Goal: Task Accomplishment & Management: Manage account settings

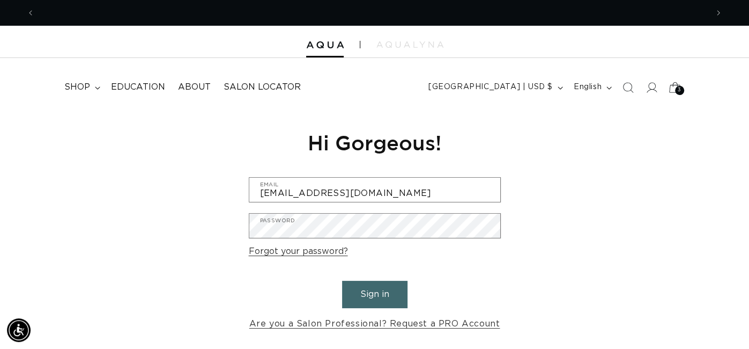
click at [680, 88] on span "3" at bounding box center [680, 90] width 4 height 9
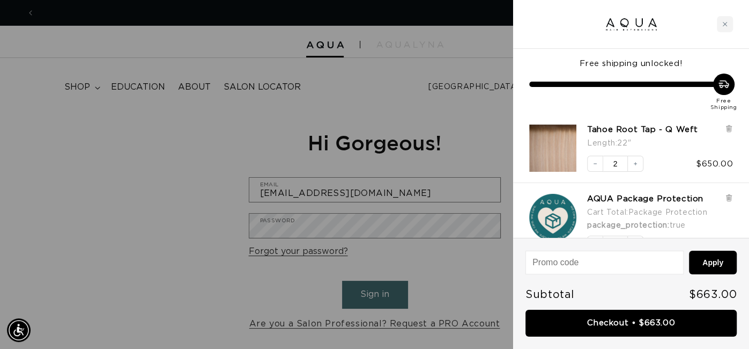
scroll to position [0, 1346]
click at [726, 25] on icon "Close cart" at bounding box center [724, 23] width 5 height 5
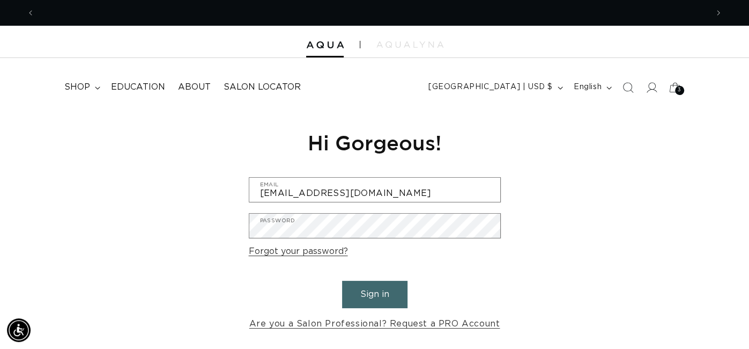
scroll to position [0, 0]
click at [91, 93] on summary "shop" at bounding box center [81, 87] width 47 height 24
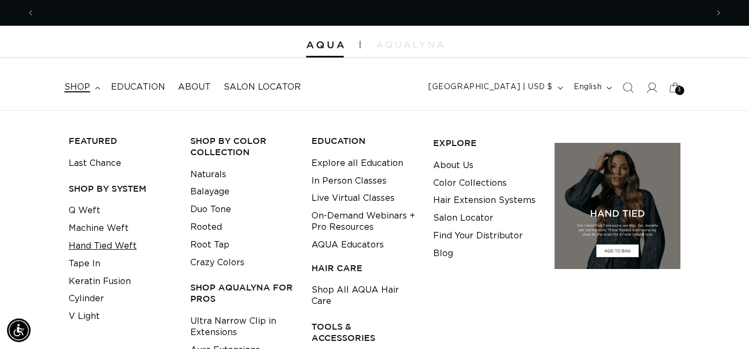
scroll to position [0, 673]
click at [95, 269] on link "Tape In" at bounding box center [85, 264] width 32 height 18
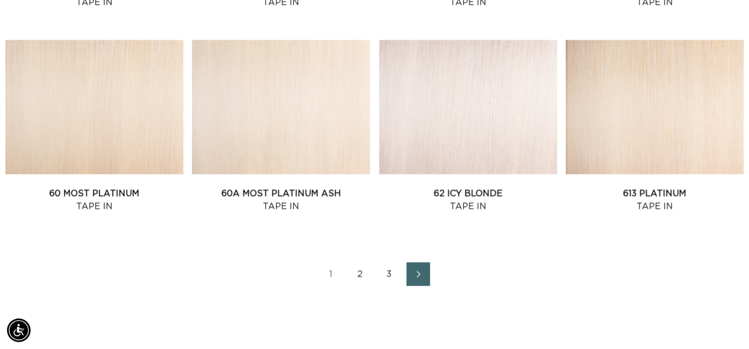
scroll to position [1215, 0]
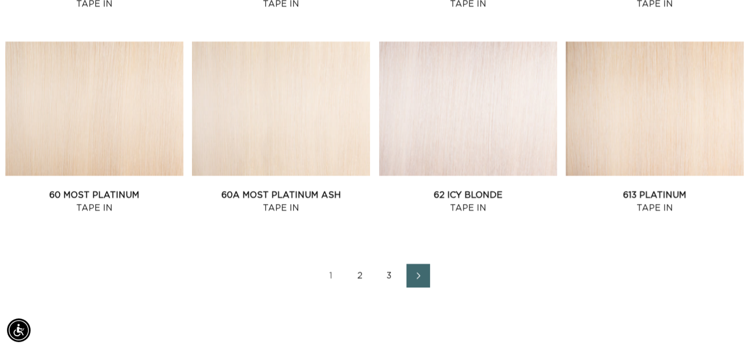
click at [388, 274] on link "3" at bounding box center [390, 275] width 24 height 24
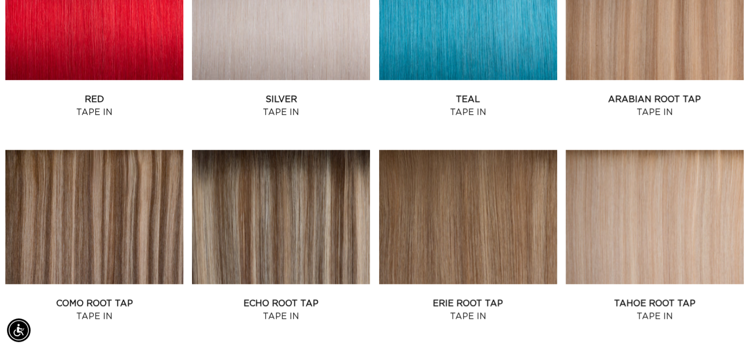
scroll to position [536, 0]
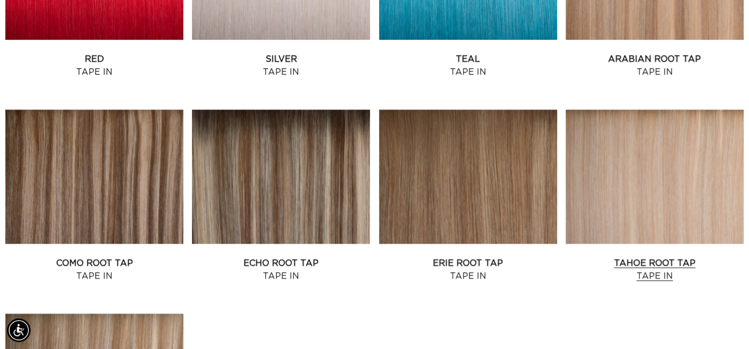
click at [696, 256] on link "Tahoe Root Tap Tape In" at bounding box center [655, 269] width 178 height 26
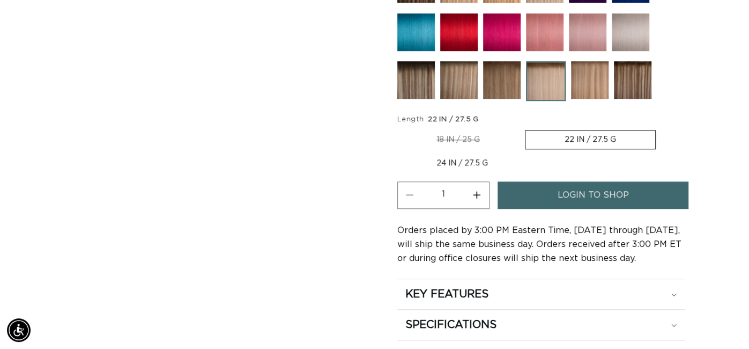
scroll to position [563, 0]
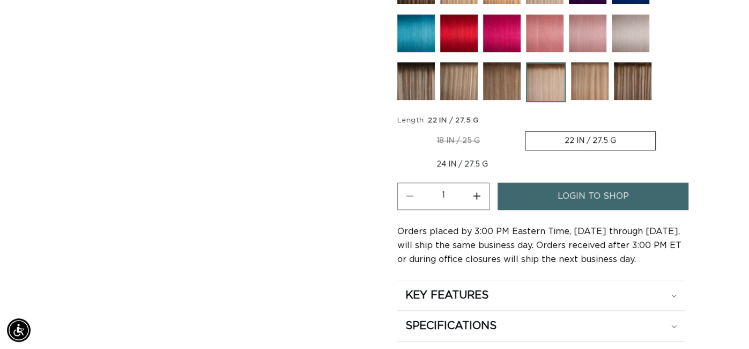
click at [650, 204] on link "login to shop" at bounding box center [593, 195] width 191 height 27
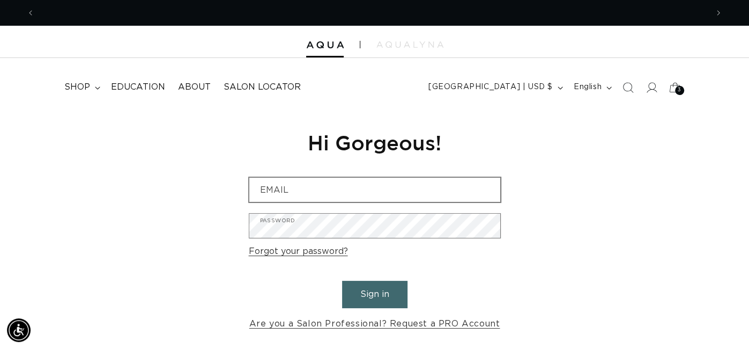
scroll to position [0, 673]
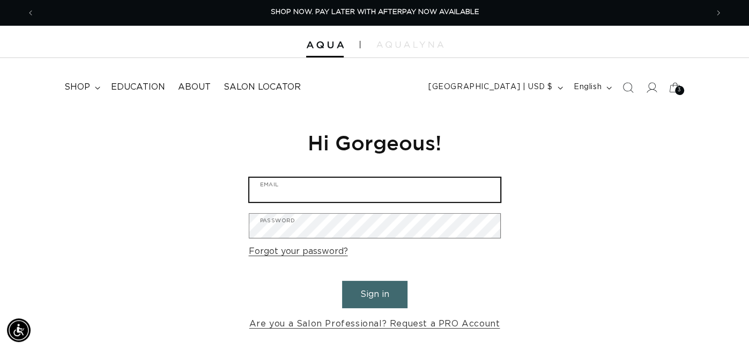
click at [327, 189] on input "Email" at bounding box center [374, 190] width 251 height 24
type input "[EMAIL_ADDRESS][DOMAIN_NAME]"
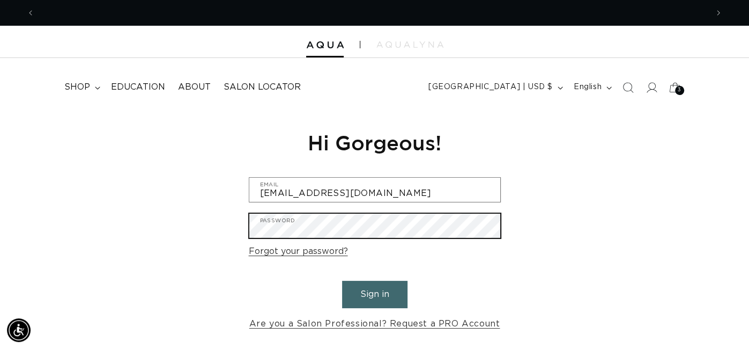
scroll to position [0, 673]
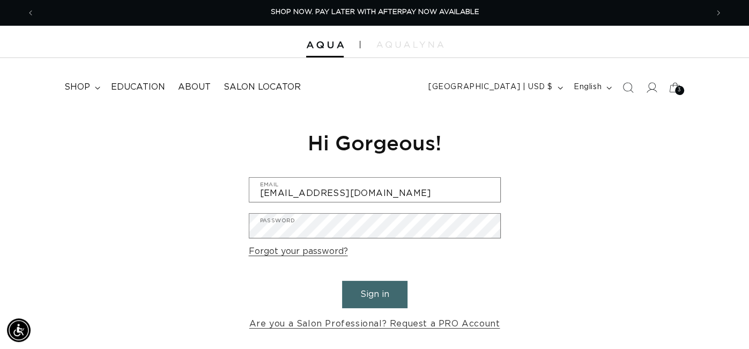
click at [378, 290] on button "Sign in" at bounding box center [374, 293] width 65 height 27
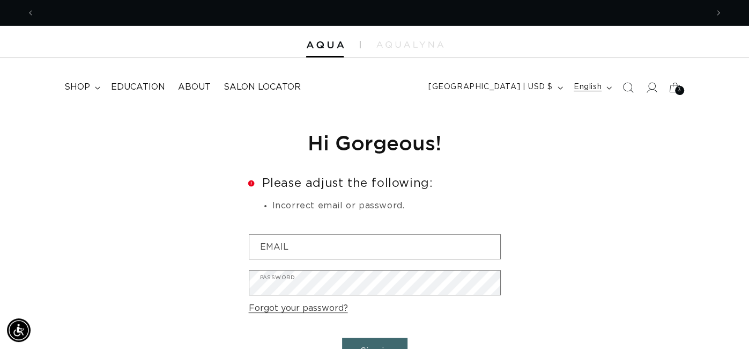
scroll to position [0, 673]
click at [651, 91] on icon at bounding box center [651, 87] width 11 height 11
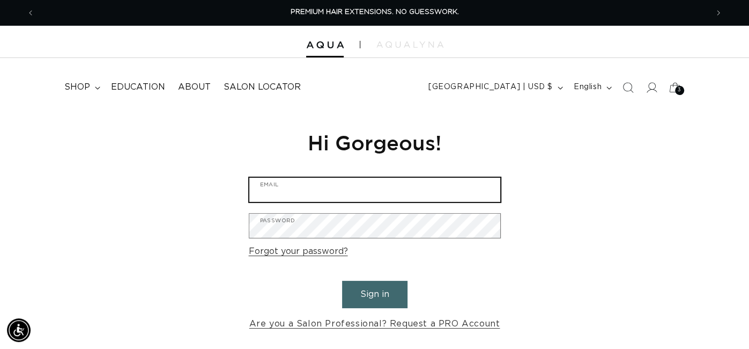
click at [258, 188] on input "Email" at bounding box center [374, 190] width 251 height 24
type input "daceyhogann@icloud.com"
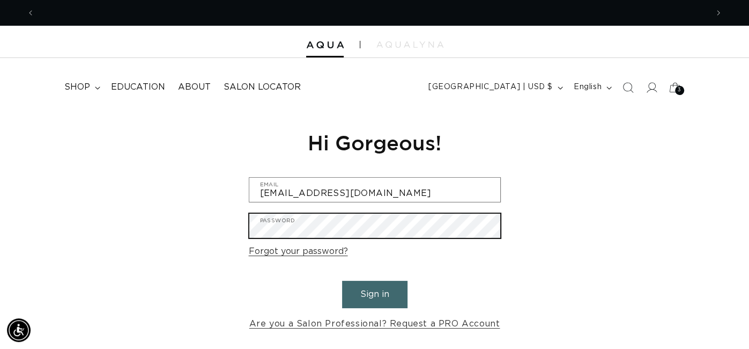
scroll to position [0, 1346]
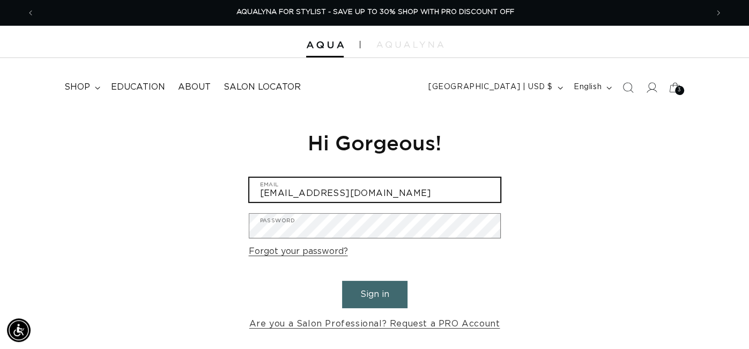
click at [398, 194] on input "daceyhogann@icloud.com" at bounding box center [374, 190] width 251 height 24
click at [342, 280] on button "Sign in" at bounding box center [374, 293] width 65 height 27
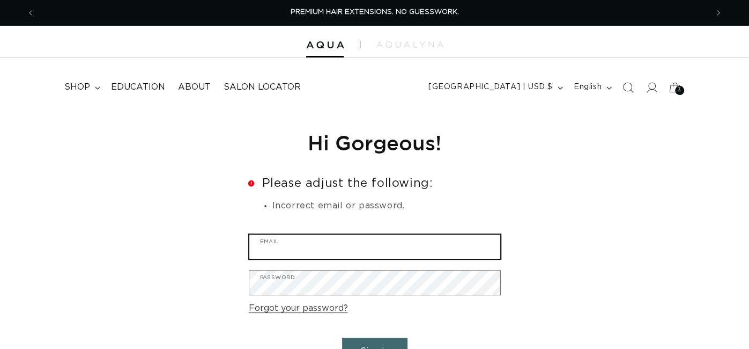
click at [282, 248] on input "Email" at bounding box center [374, 246] width 251 height 24
type input "daceyhogann@icloud.com"
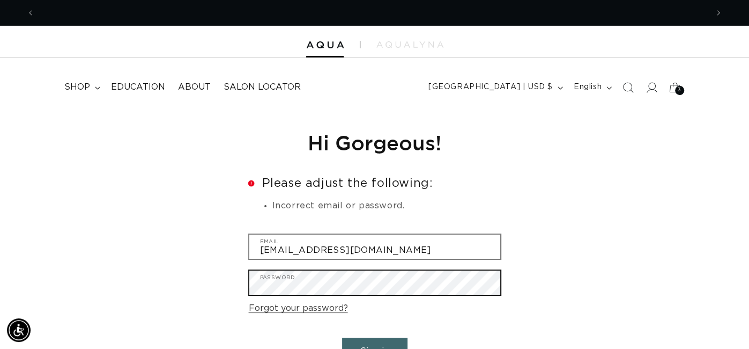
scroll to position [0, 673]
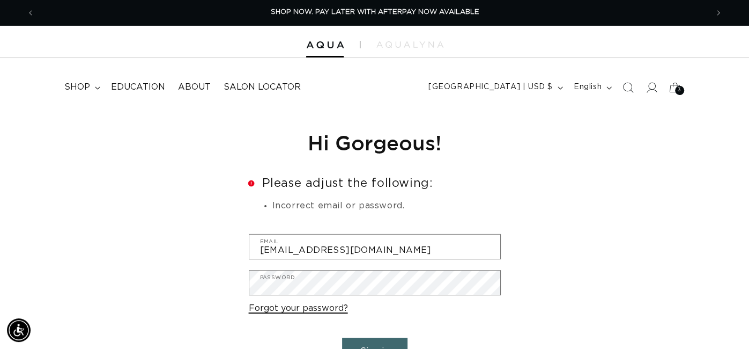
click at [306, 313] on link "Forgot your password?" at bounding box center [298, 308] width 99 height 16
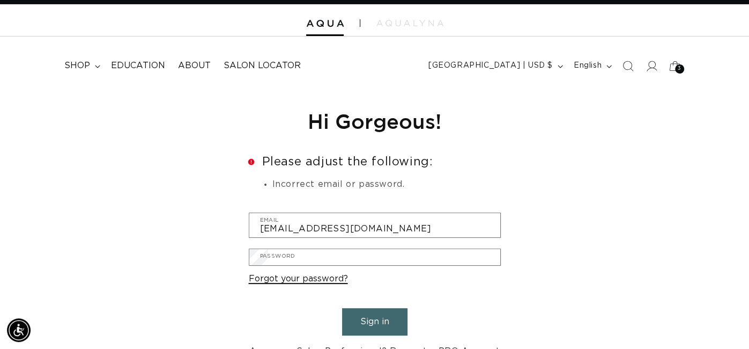
scroll to position [0, 1346]
click at [0, 0] on input "Email" at bounding box center [0, 0] width 0 height 0
type input "daceyhogann@icloud.com"
click at [0, 0] on button "Submit" at bounding box center [0, 0] width 0 height 0
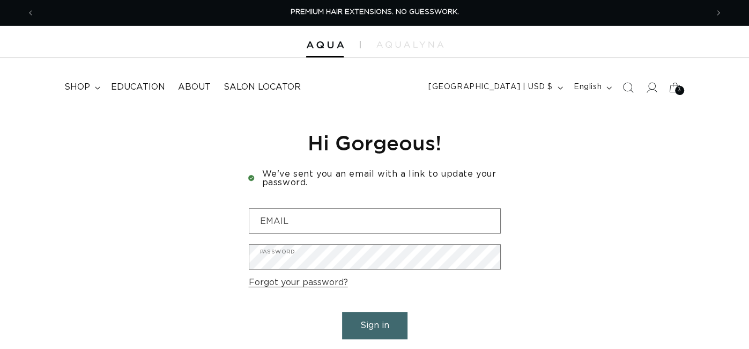
type input "[EMAIL_ADDRESS][DOMAIN_NAME]"
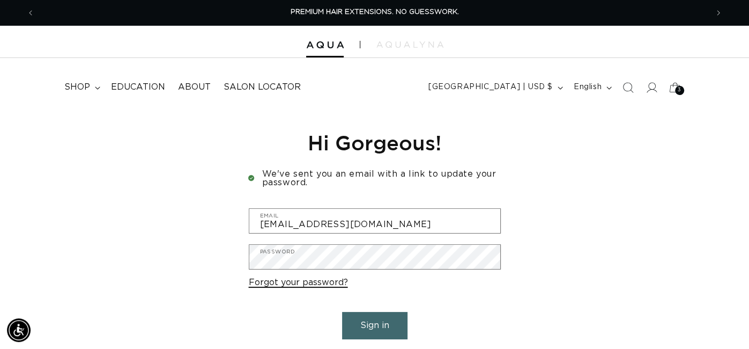
click at [334, 283] on link "Forgot your password?" at bounding box center [298, 283] width 99 height 16
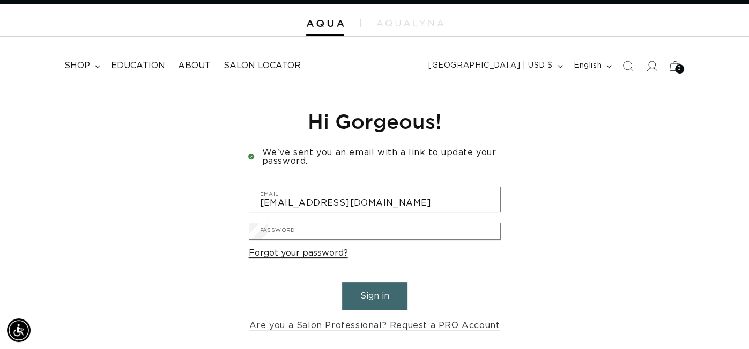
scroll to position [0, 673]
click at [0, 0] on input "Email" at bounding box center [0, 0] width 0 height 0
type input "daceyhogann@icloud.com"
click at [0, 0] on button "Submit" at bounding box center [0, 0] width 0 height 0
